Goal: Communication & Community: Answer question/provide support

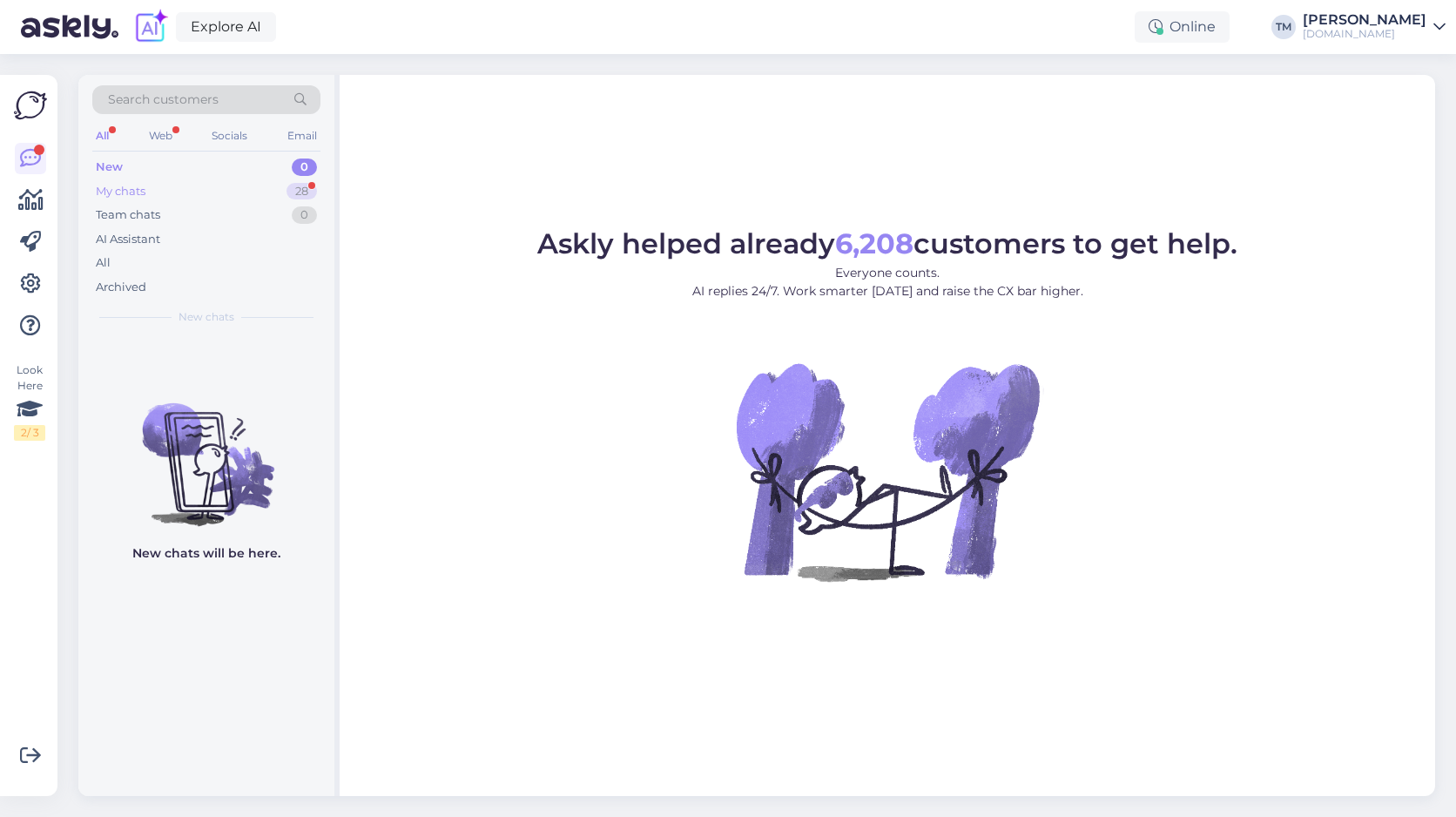
click at [177, 190] on div "My chats 28" at bounding box center [206, 191] width 228 height 24
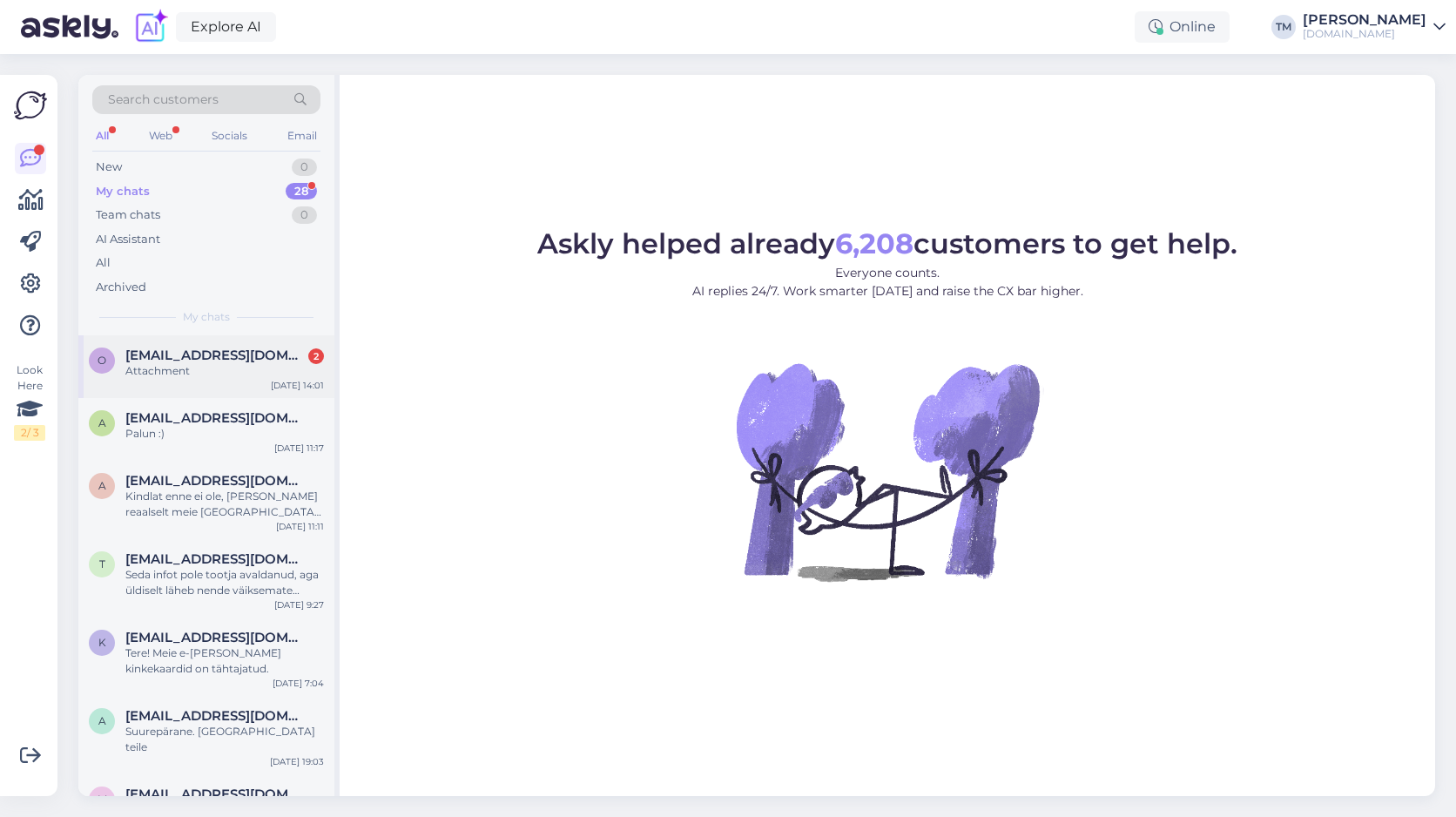
click at [198, 357] on span "[EMAIL_ADDRESS][DOMAIN_NAME]" at bounding box center [216, 355] width 181 height 16
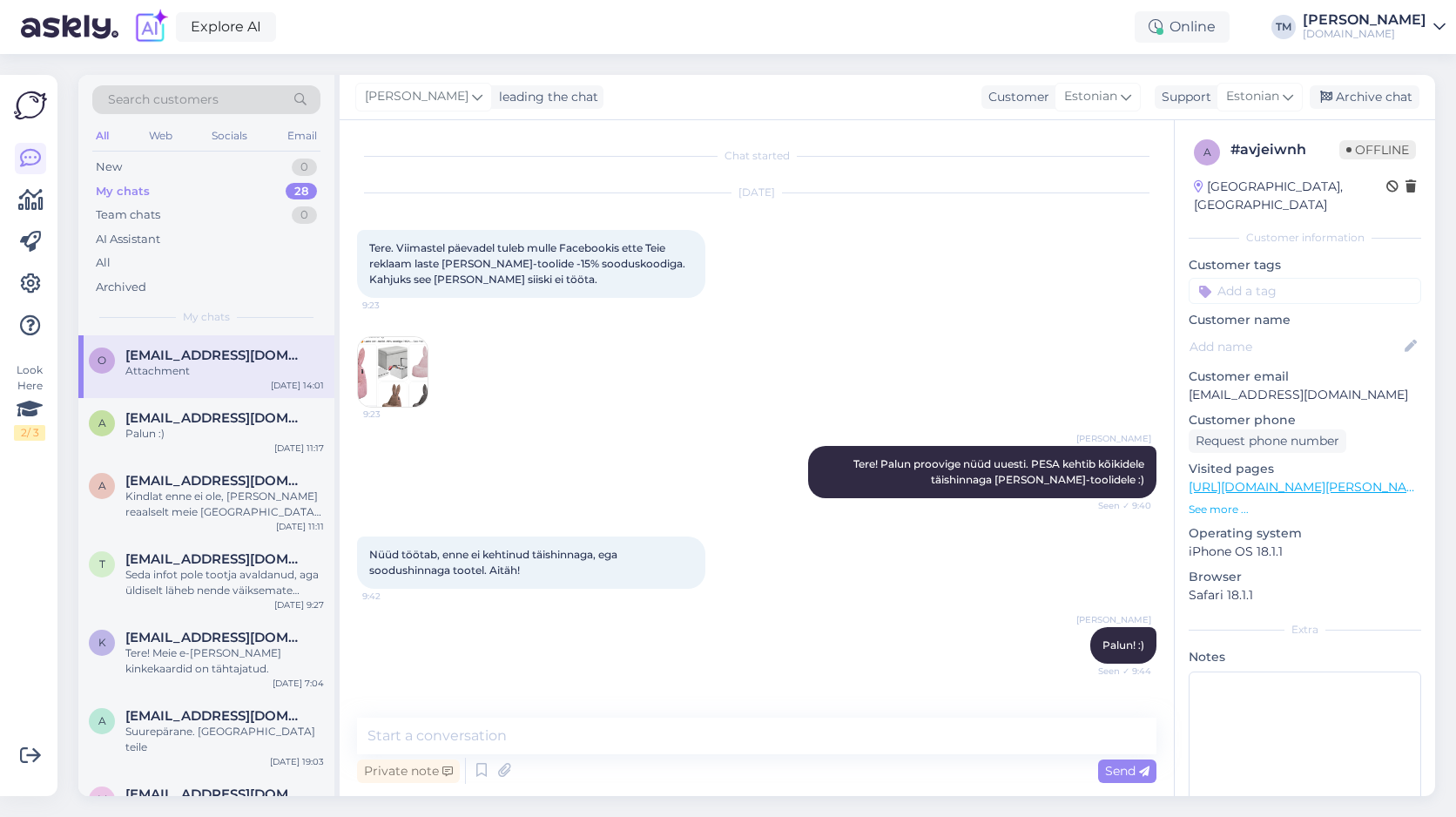
scroll to position [799, 0]
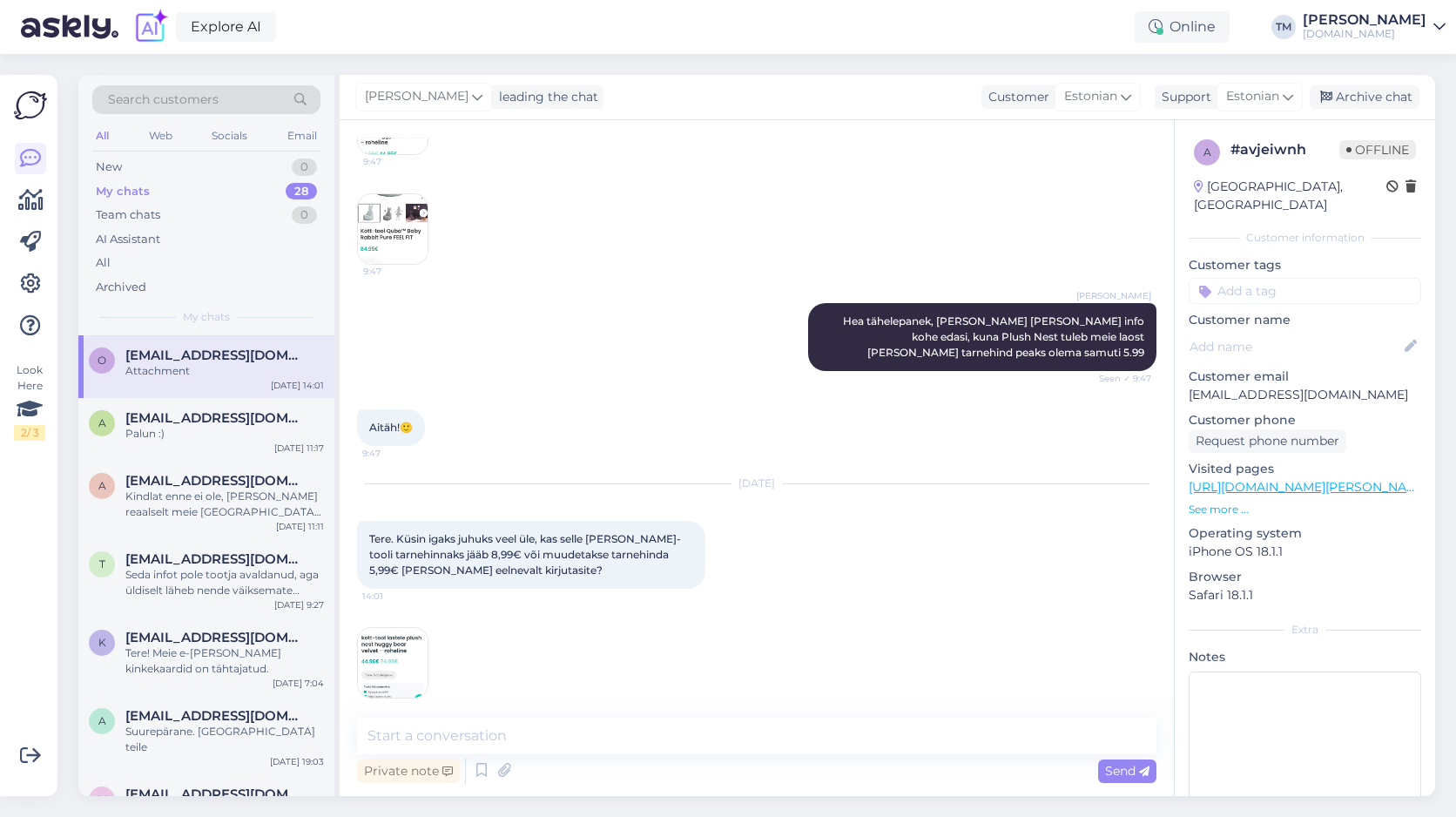
click at [401, 649] on img at bounding box center [393, 662] width 70 height 70
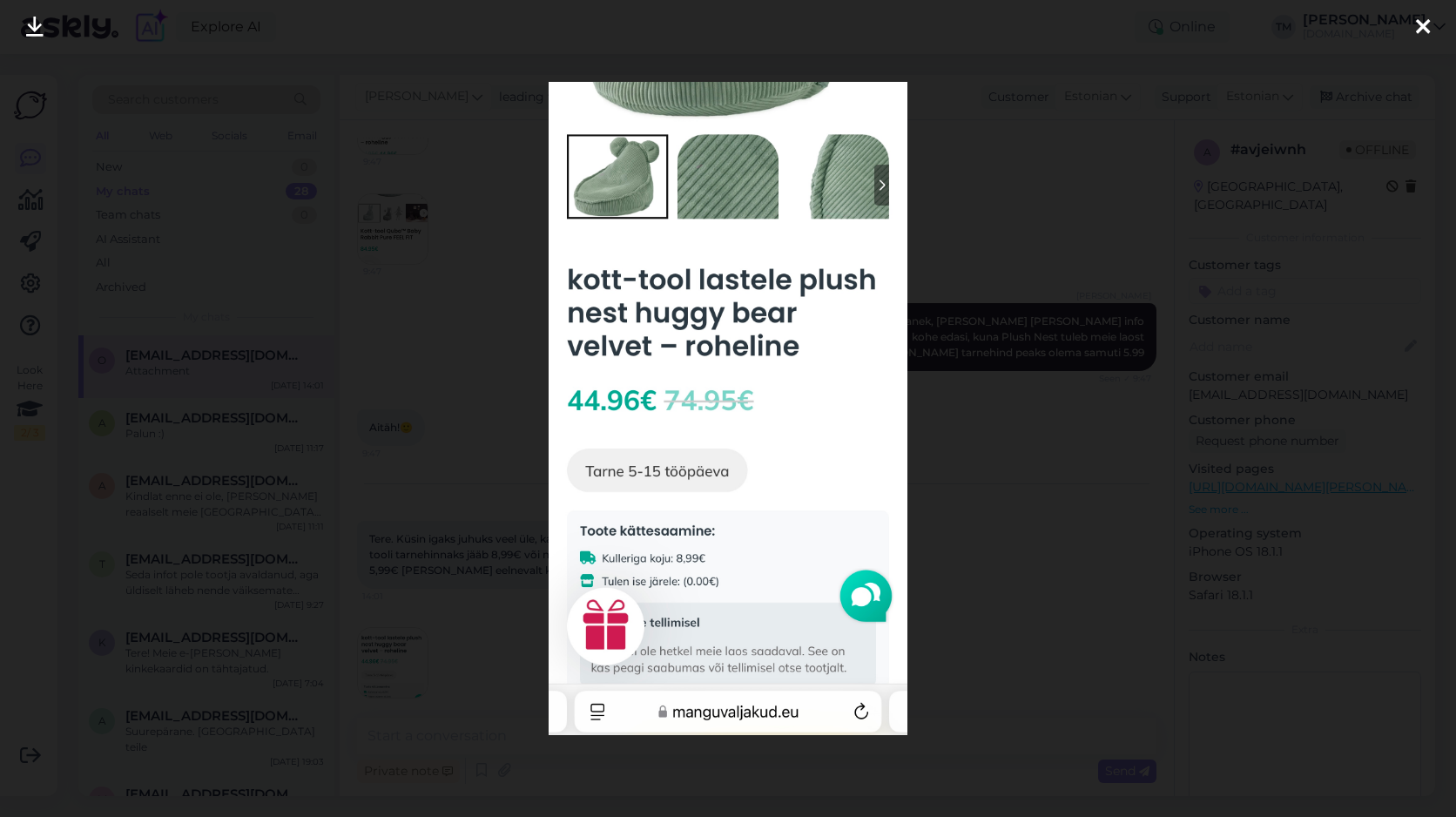
click at [1058, 334] on div at bounding box center [728, 408] width 1456 height 817
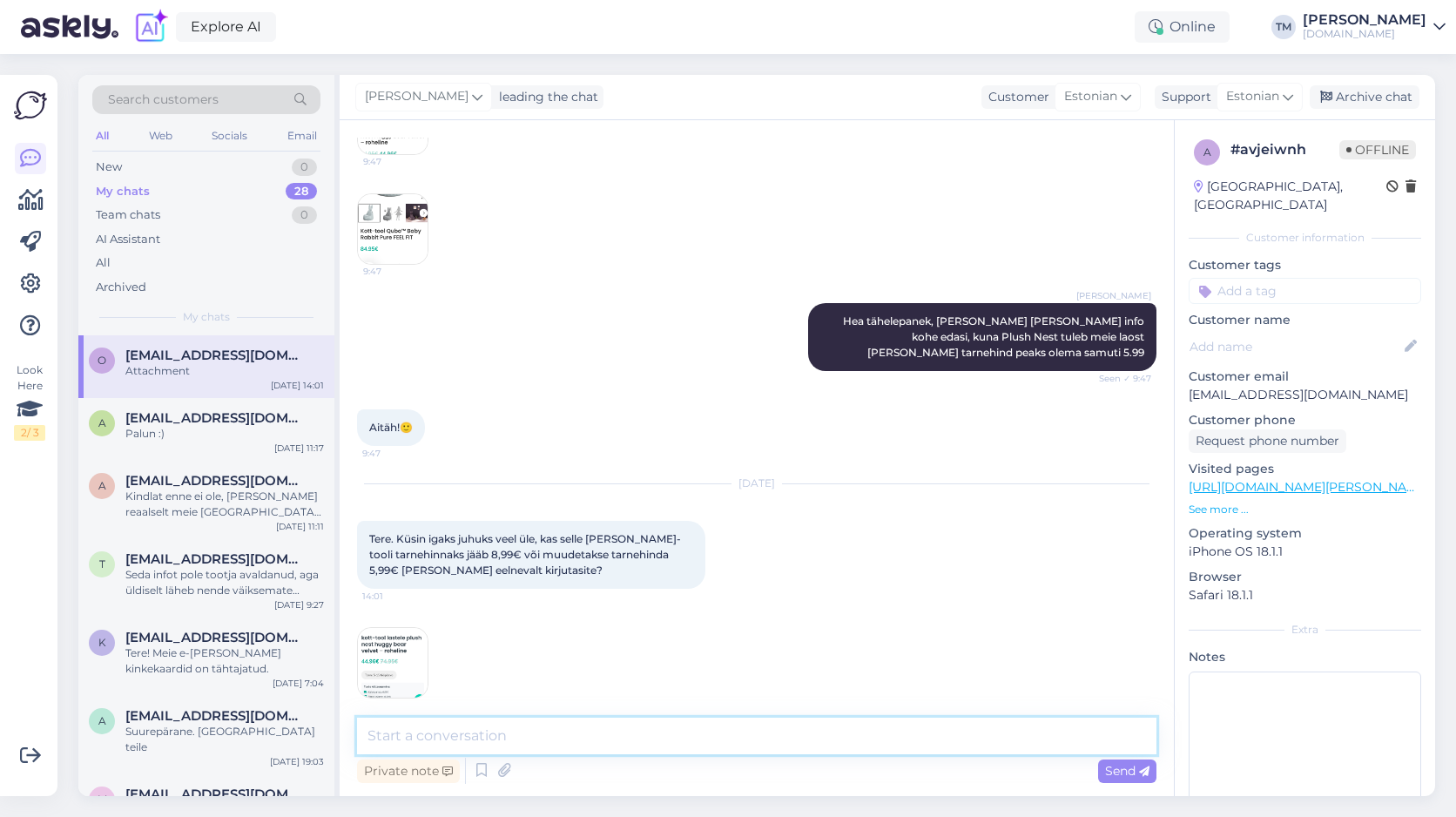
click at [447, 731] on textarea at bounding box center [756, 736] width 799 height 37
type textarea "Tere! Tehke lehele refresh, nüüd peaks olema õige tarnehind"
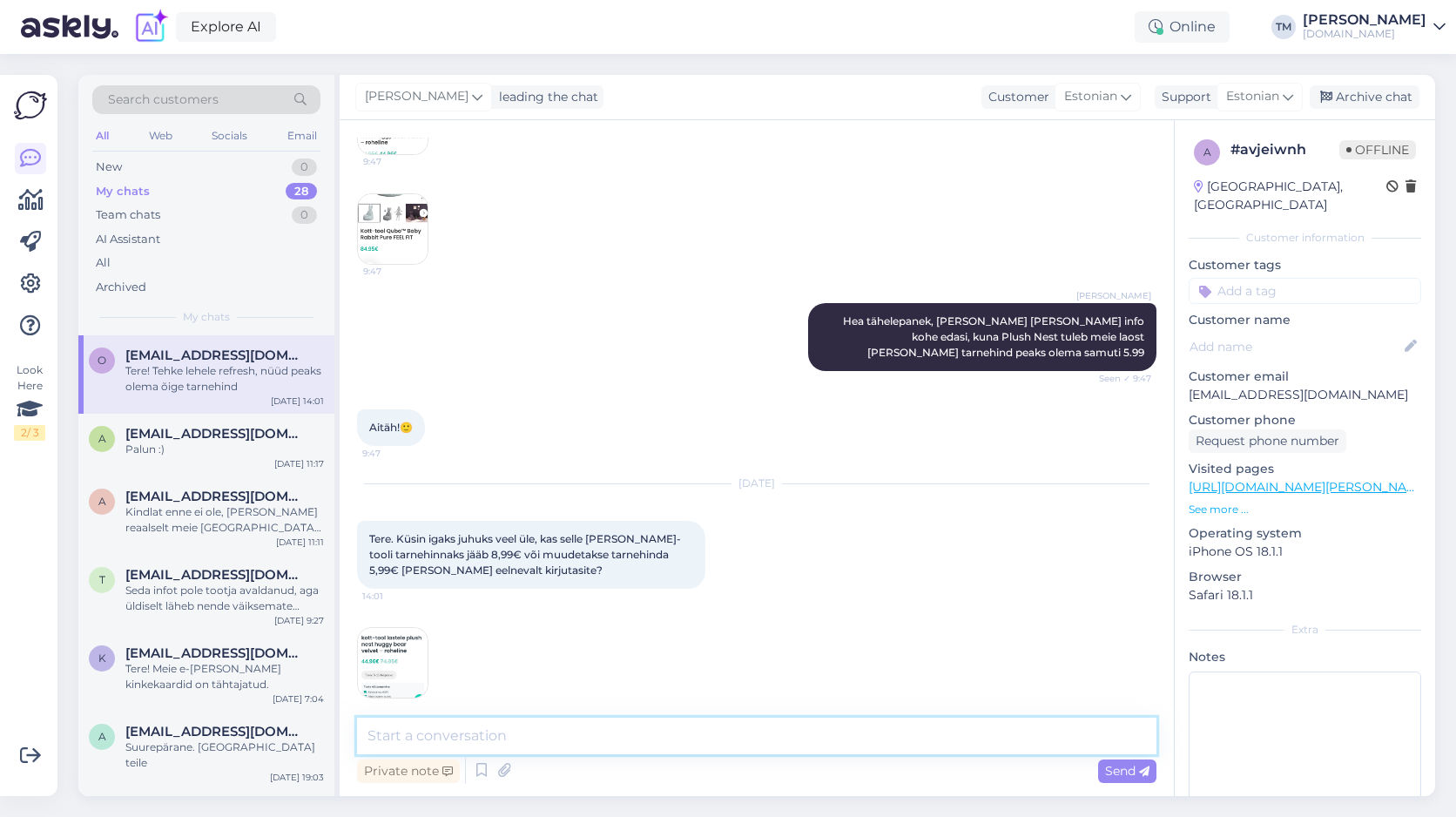
scroll to position [874, 0]
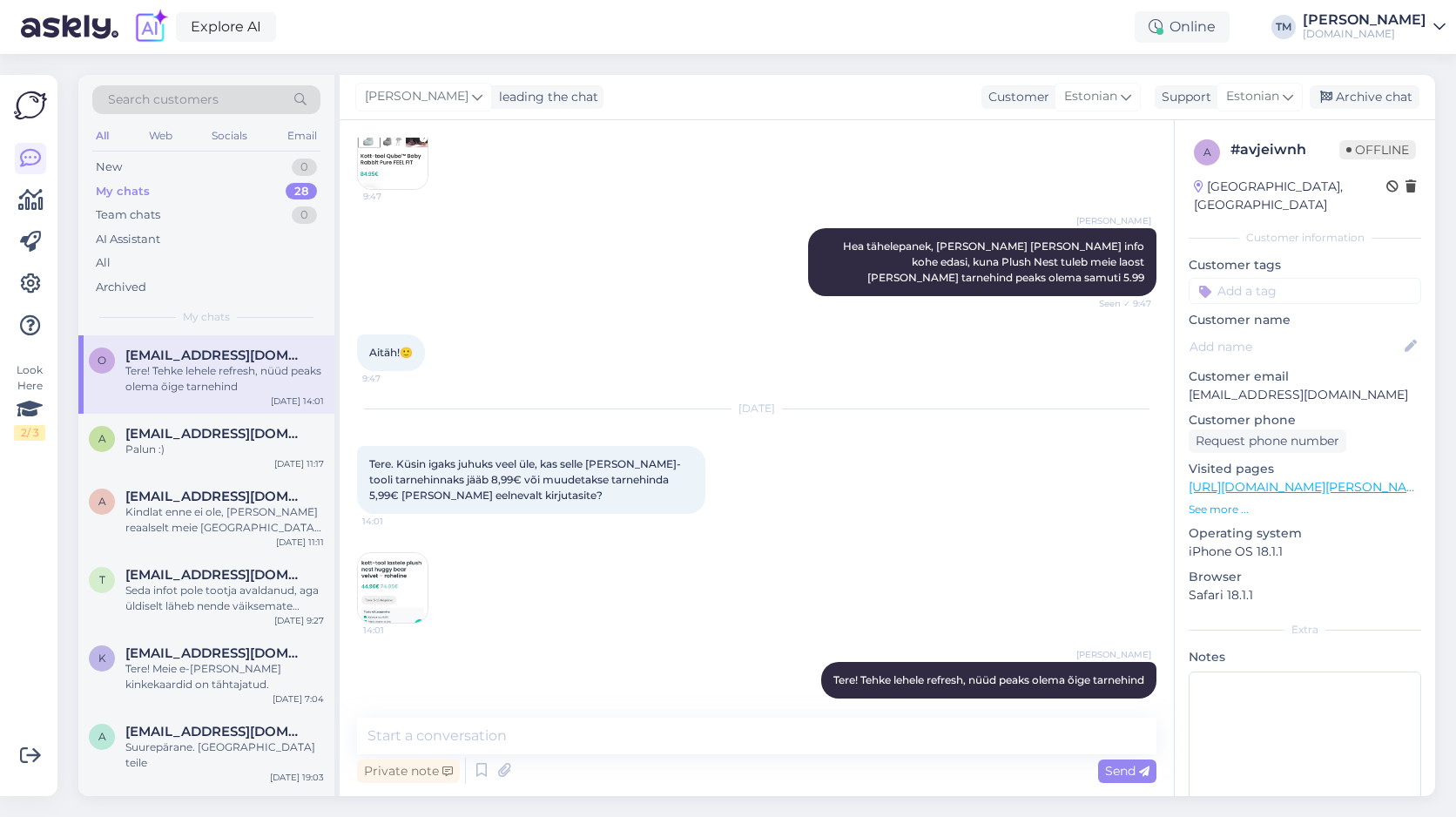
click at [393, 580] on img at bounding box center [393, 588] width 70 height 70
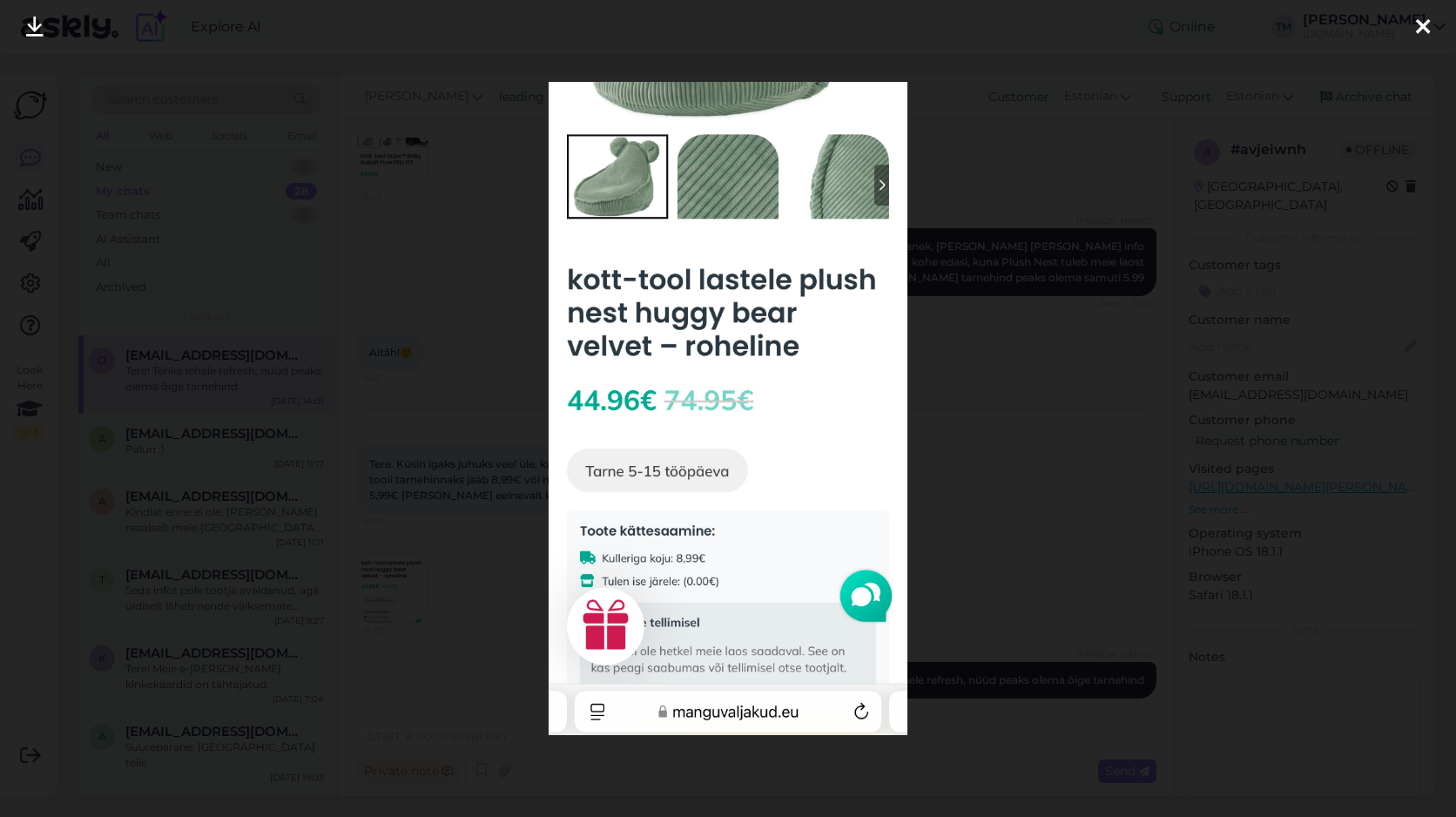
click at [1010, 370] on div at bounding box center [728, 408] width 1456 height 817
